Goal: Answer question/provide support

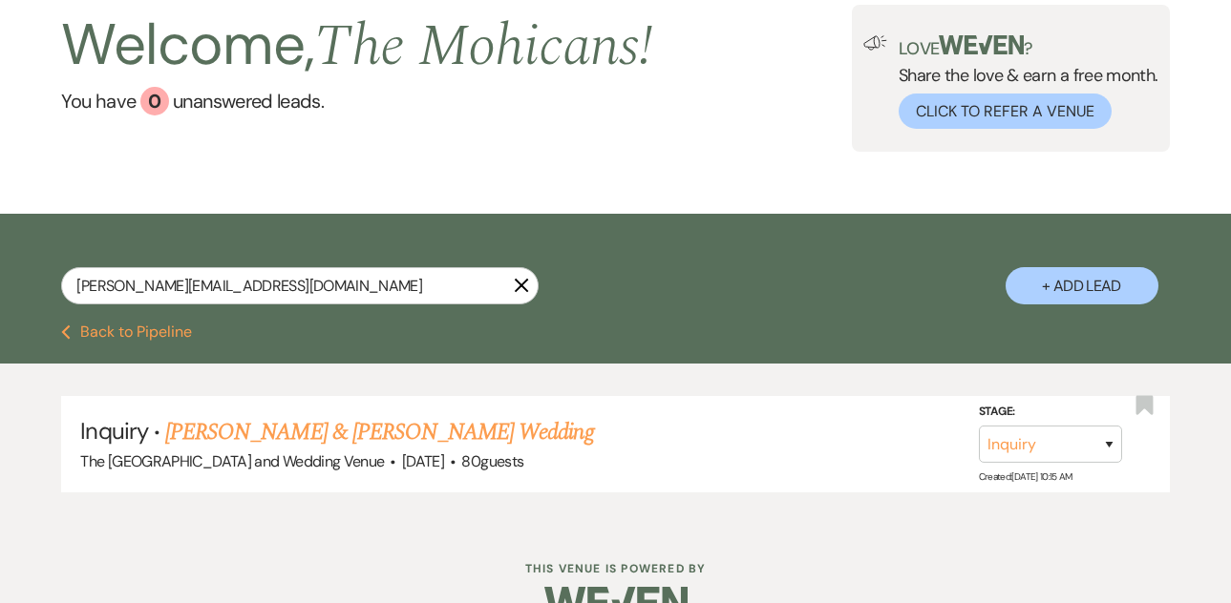
scroll to position [116, 0]
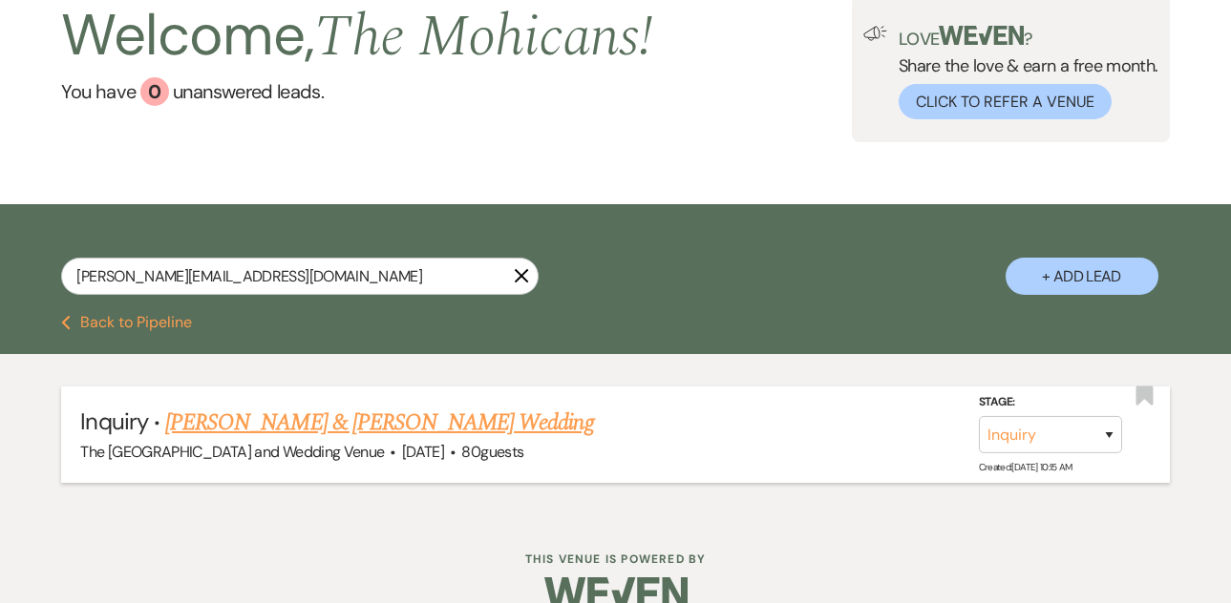
type input "[PERSON_NAME][EMAIL_ADDRESS][DOMAIN_NAME]"
click at [346, 420] on link "[PERSON_NAME] & [PERSON_NAME] Wedding" at bounding box center [379, 423] width 428 height 34
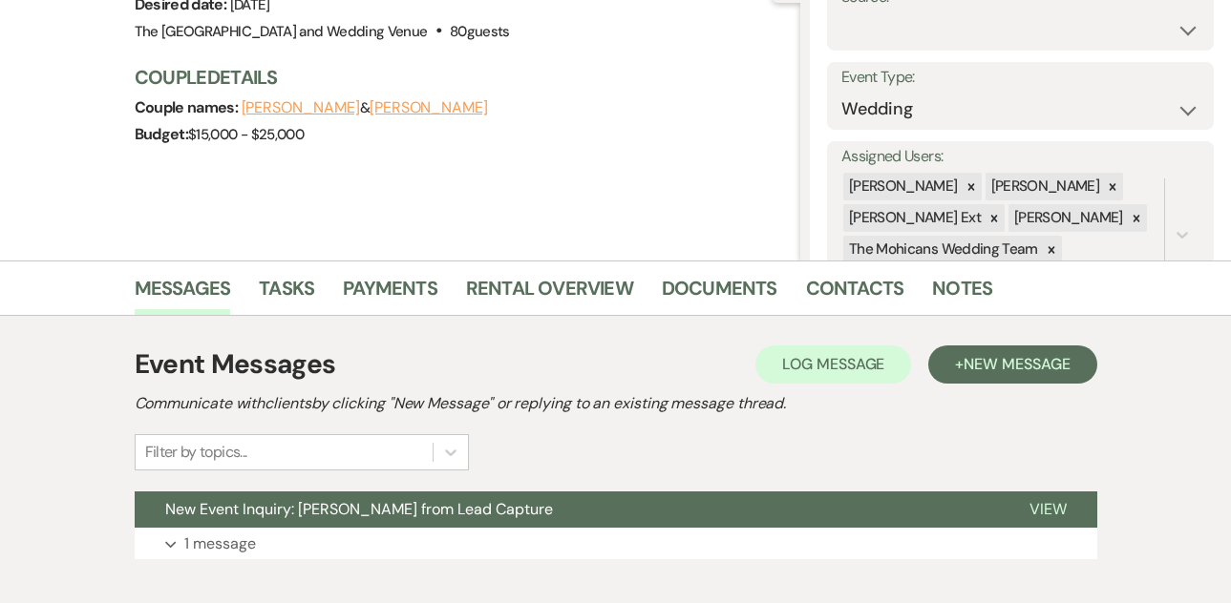
scroll to position [327, 0]
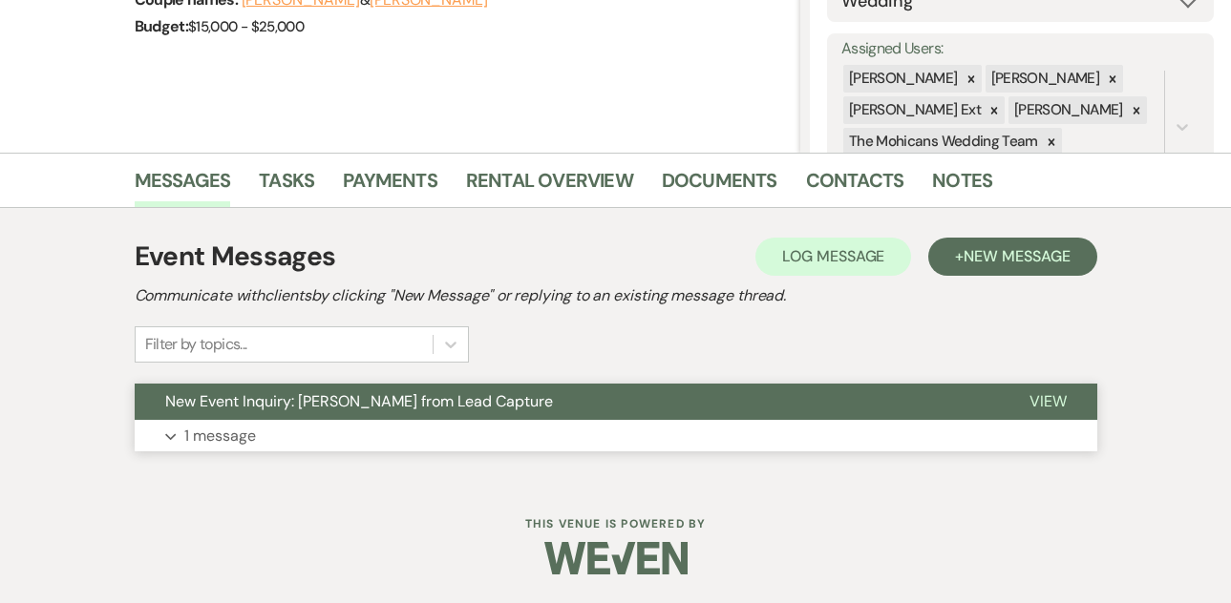
click at [232, 430] on p "1 message" at bounding box center [220, 436] width 72 height 25
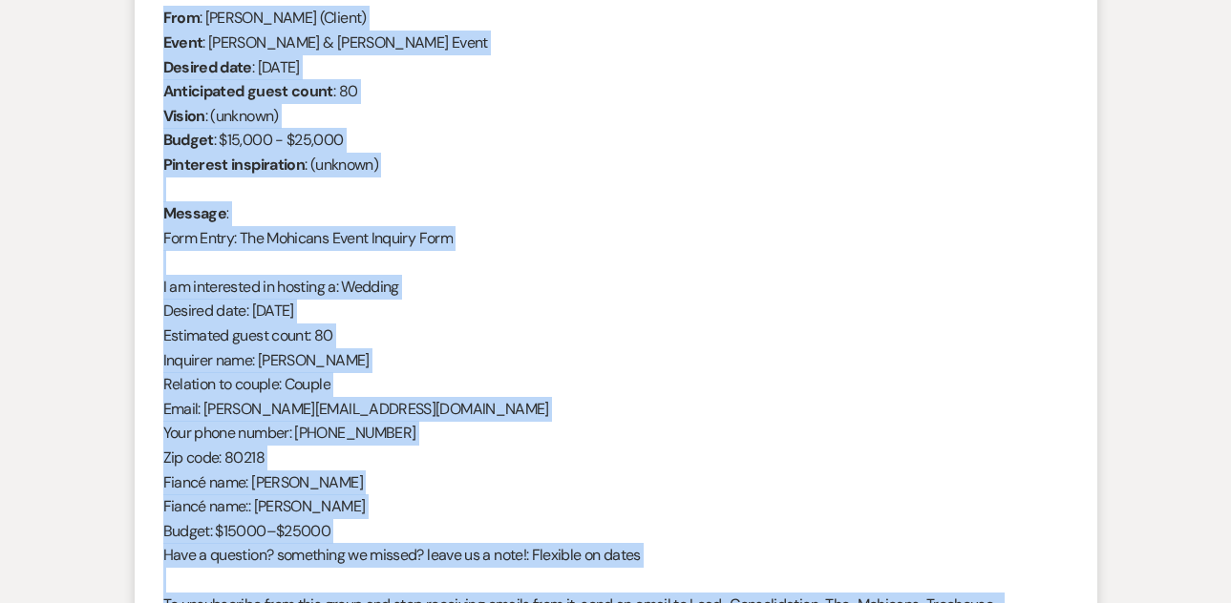
scroll to position [856, 0]
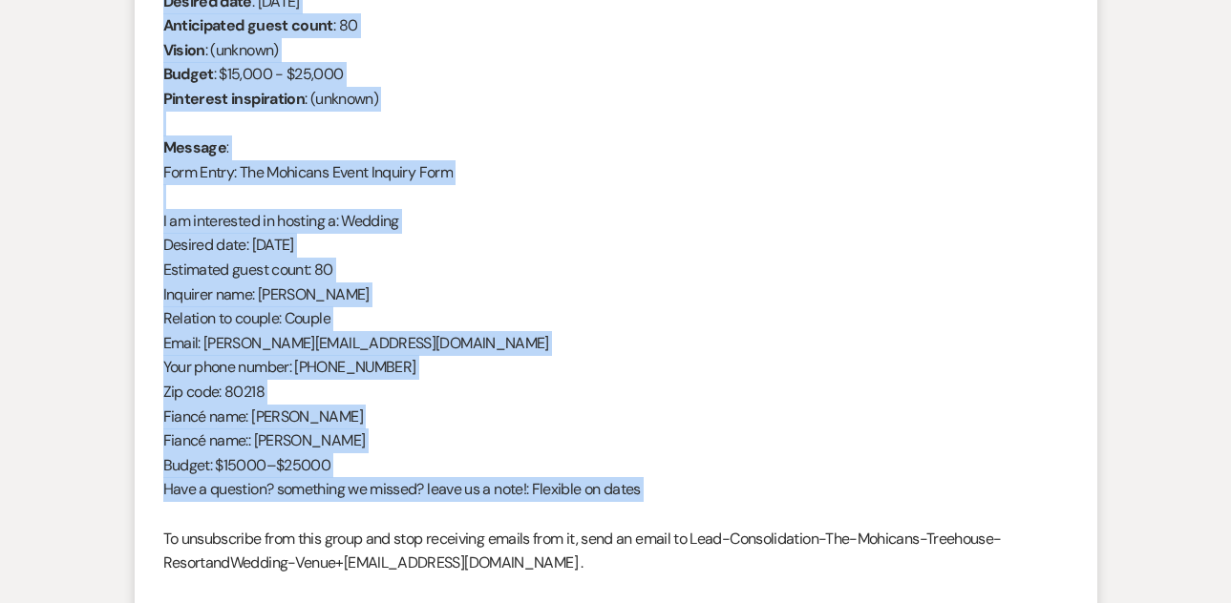
drag, startPoint x: 163, startPoint y: 274, endPoint x: 387, endPoint y: 504, distance: 320.7
click at [387, 504] on div "From : [PERSON_NAME] (Client) Event : [PERSON_NAME] & [PERSON_NAME] Event Desir…" at bounding box center [615, 270] width 905 height 660
copy div "From : [PERSON_NAME] (Client) Event : [PERSON_NAME] & [PERSON_NAME] Event Desir…"
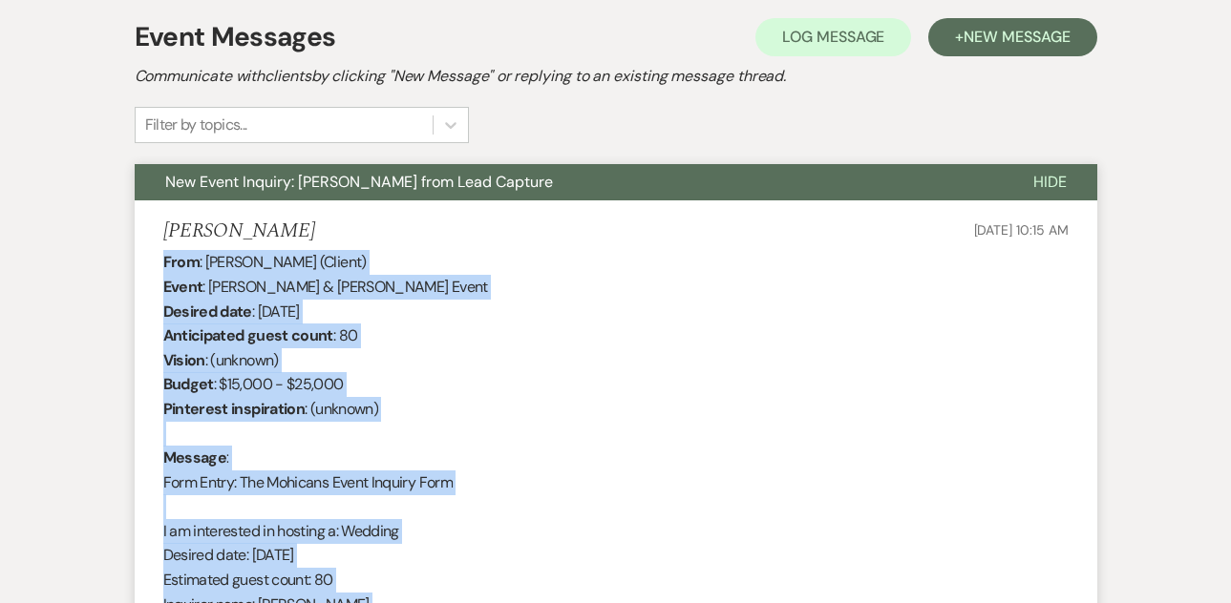
scroll to position [0, 0]
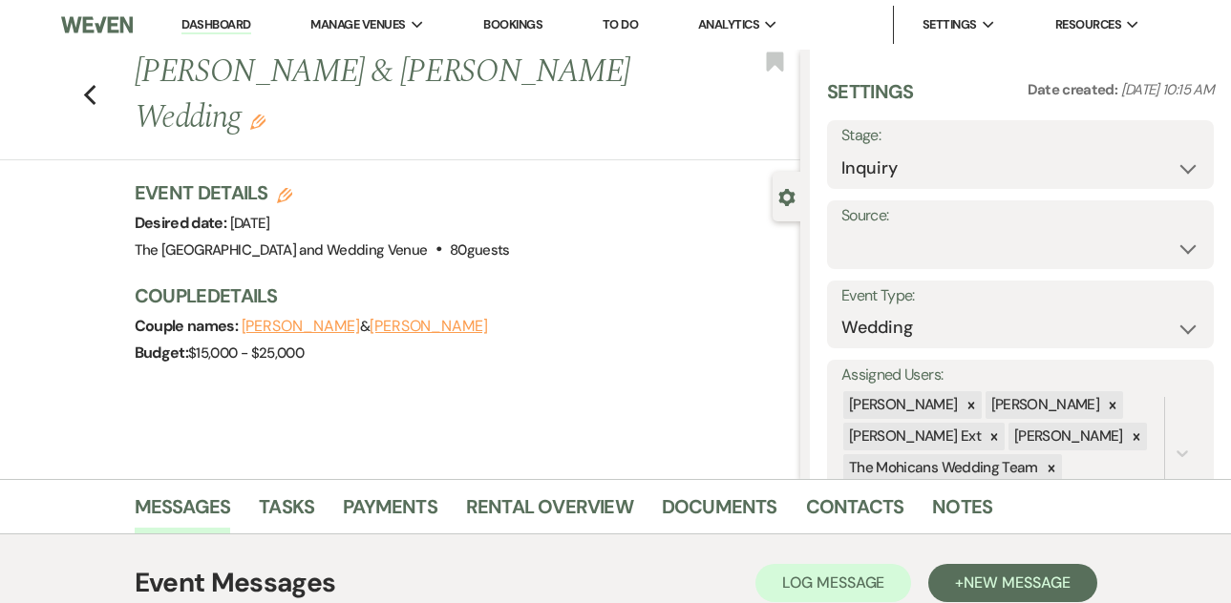
click at [212, 29] on link "Dashboard" at bounding box center [215, 25] width 69 height 18
click at [213, 21] on link "Dashboard" at bounding box center [215, 25] width 69 height 18
